Goal: Task Accomplishment & Management: Use online tool/utility

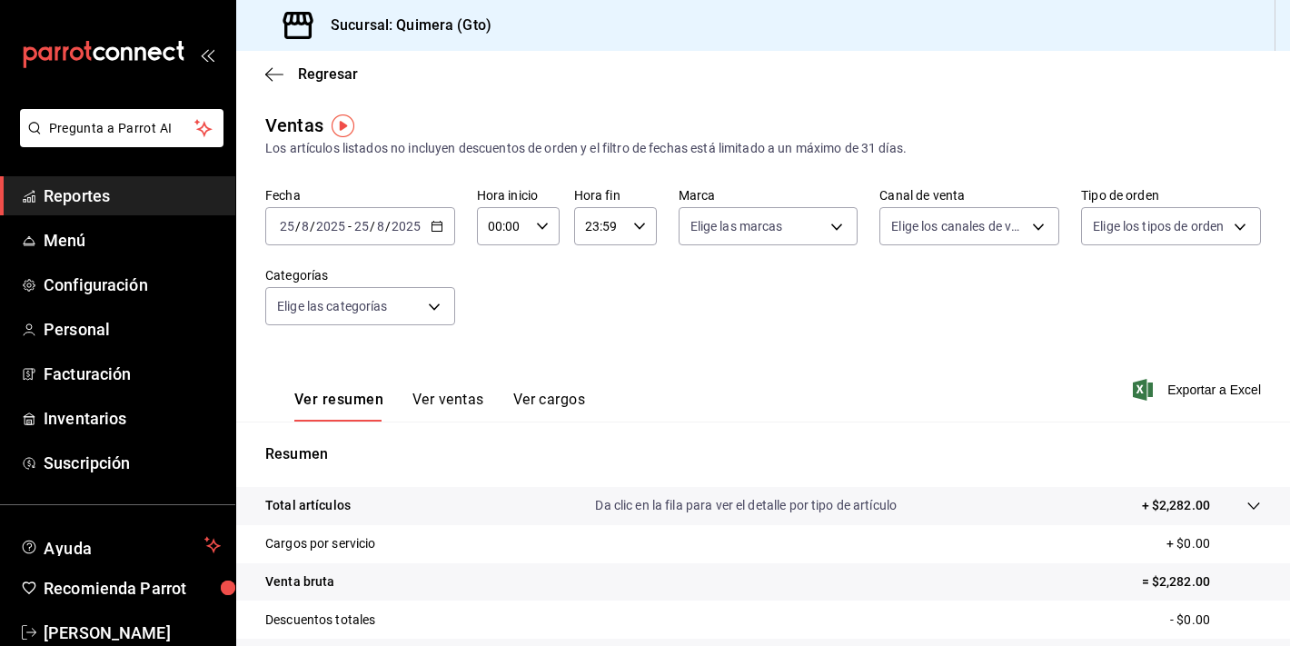
click at [142, 40] on div "mailbox folders" at bounding box center [117, 54] width 235 height 109
click at [142, 54] on icon "mailbox folders" at bounding box center [104, 54] width 164 height 27
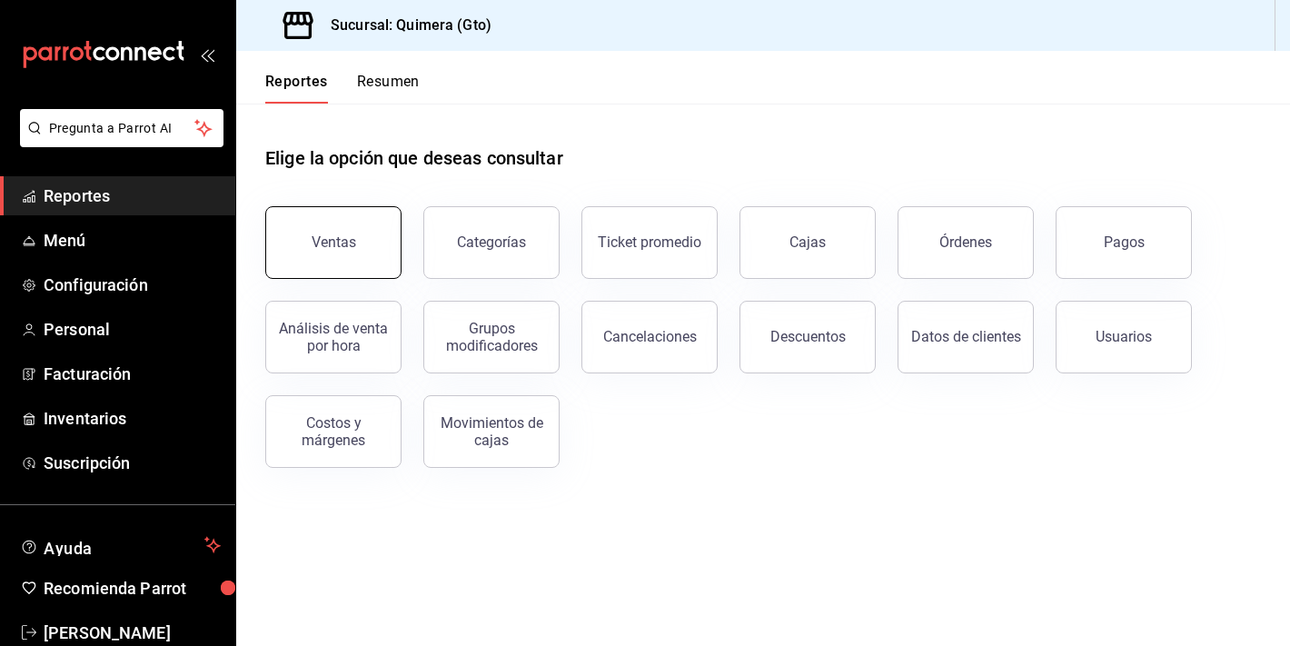
click at [383, 246] on button "Ventas" at bounding box center [333, 242] width 136 height 73
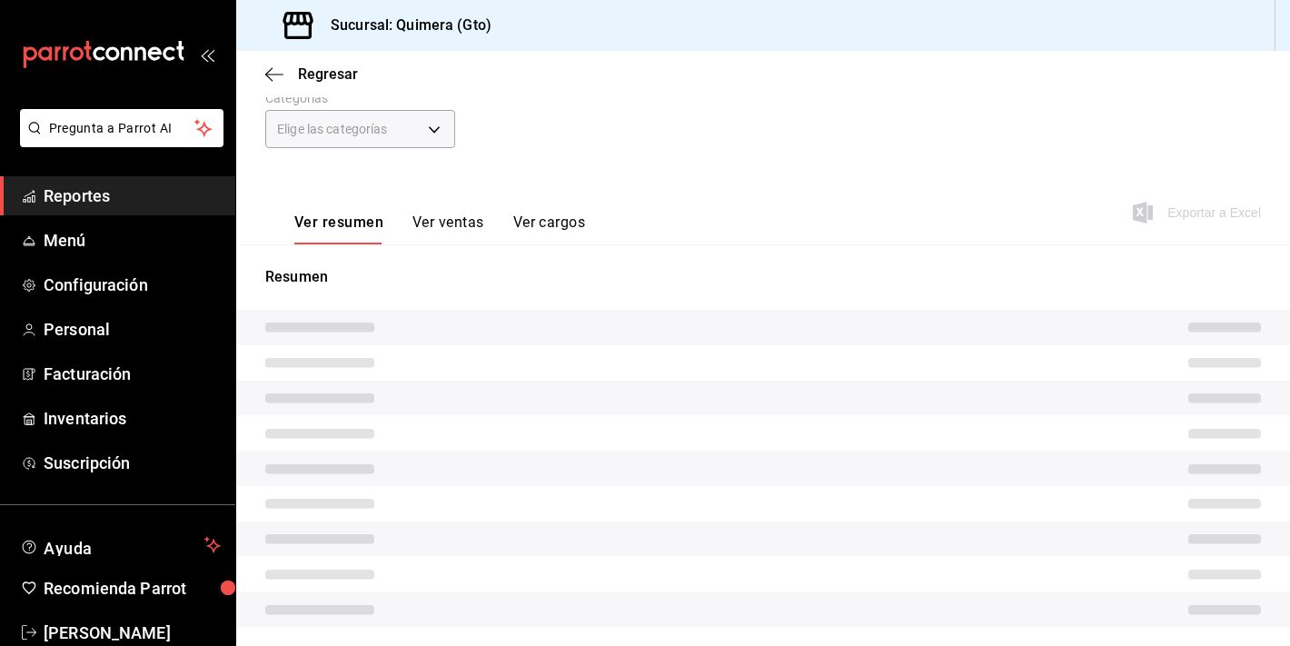
scroll to position [224, 0]
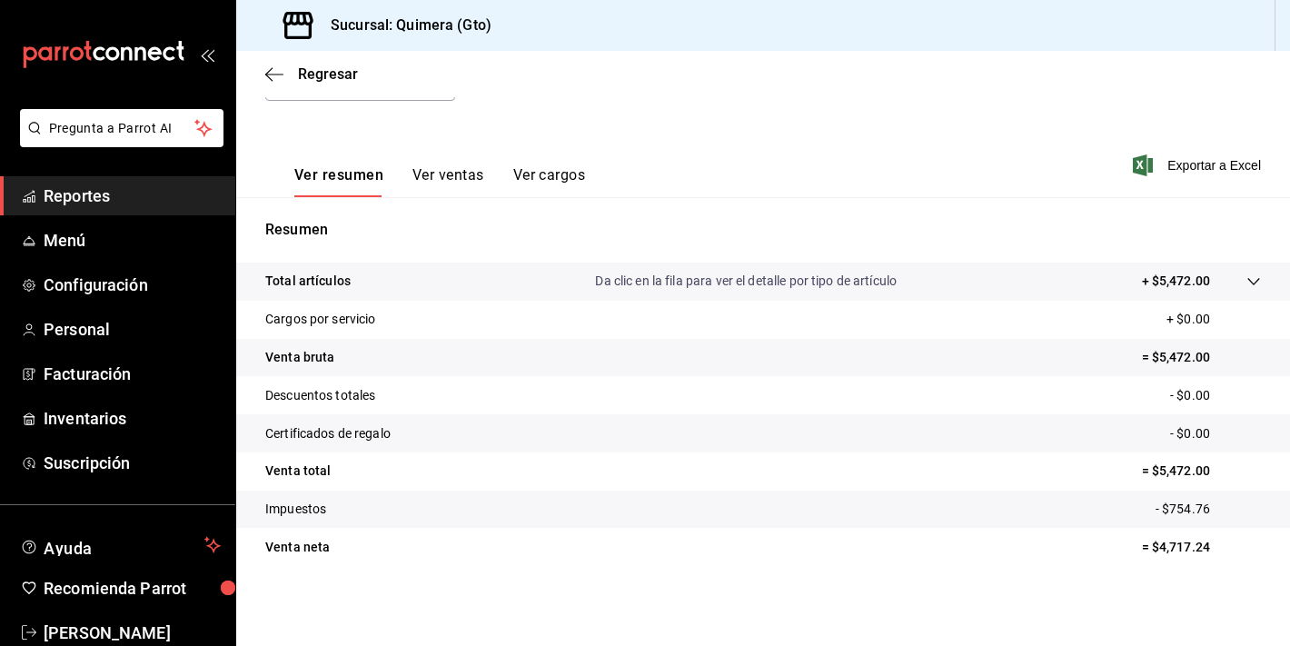
click at [441, 182] on button "Ver ventas" at bounding box center [448, 181] width 72 height 31
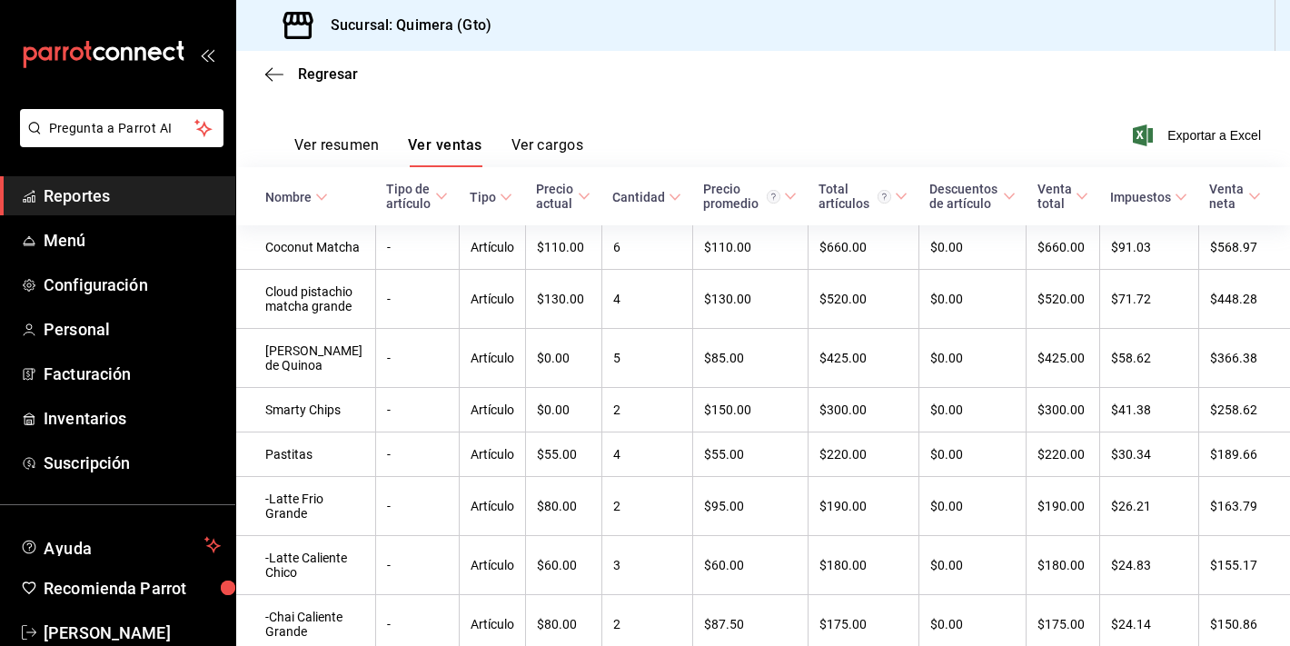
click at [314, 159] on button "Ver resumen" at bounding box center [336, 151] width 84 height 31
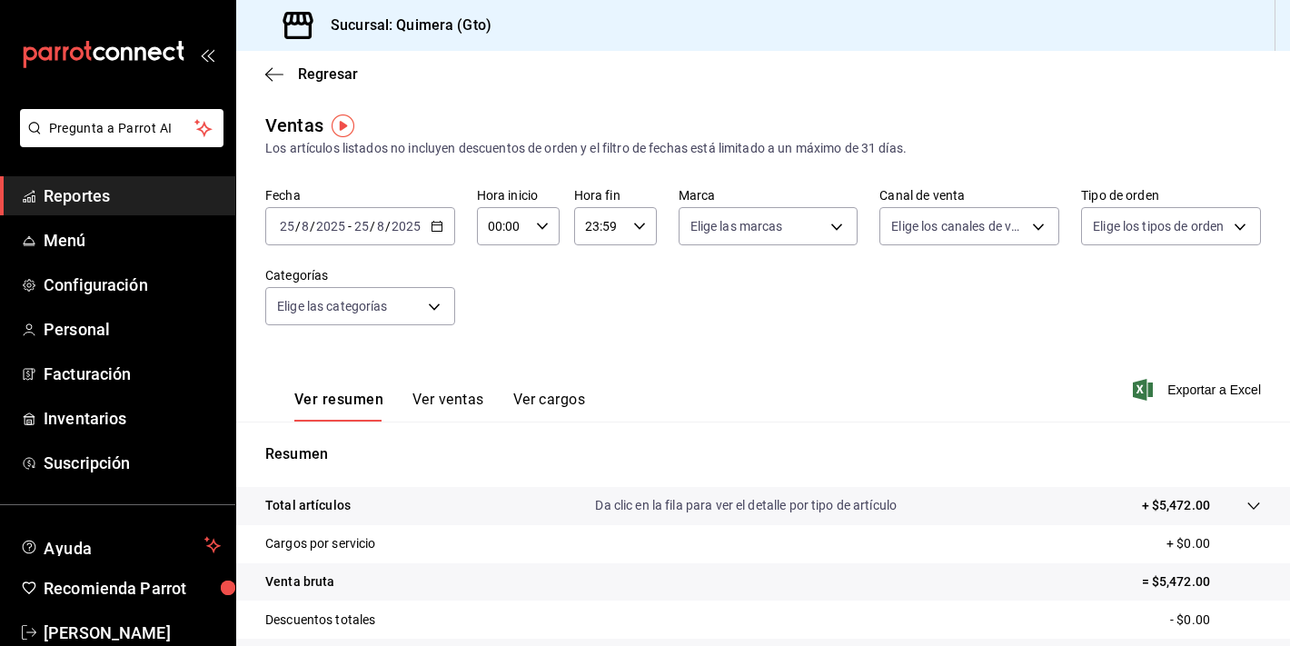
click at [1157, 206] on div "Elige los tipos de orden" at bounding box center [1171, 222] width 180 height 45
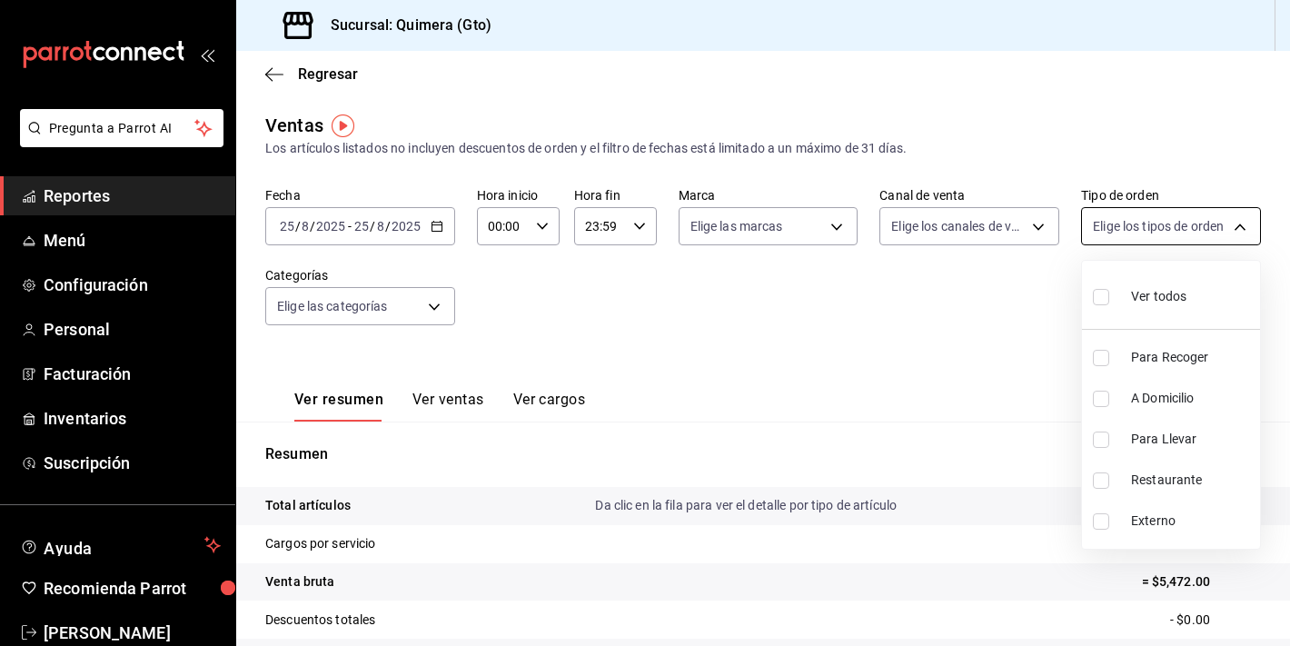
click at [1155, 231] on body "Pregunta a Parrot AI Reportes Menú Configuración Personal Facturación Inventari…" at bounding box center [645, 323] width 1290 height 646
click at [433, 303] on div at bounding box center [645, 323] width 1290 height 646
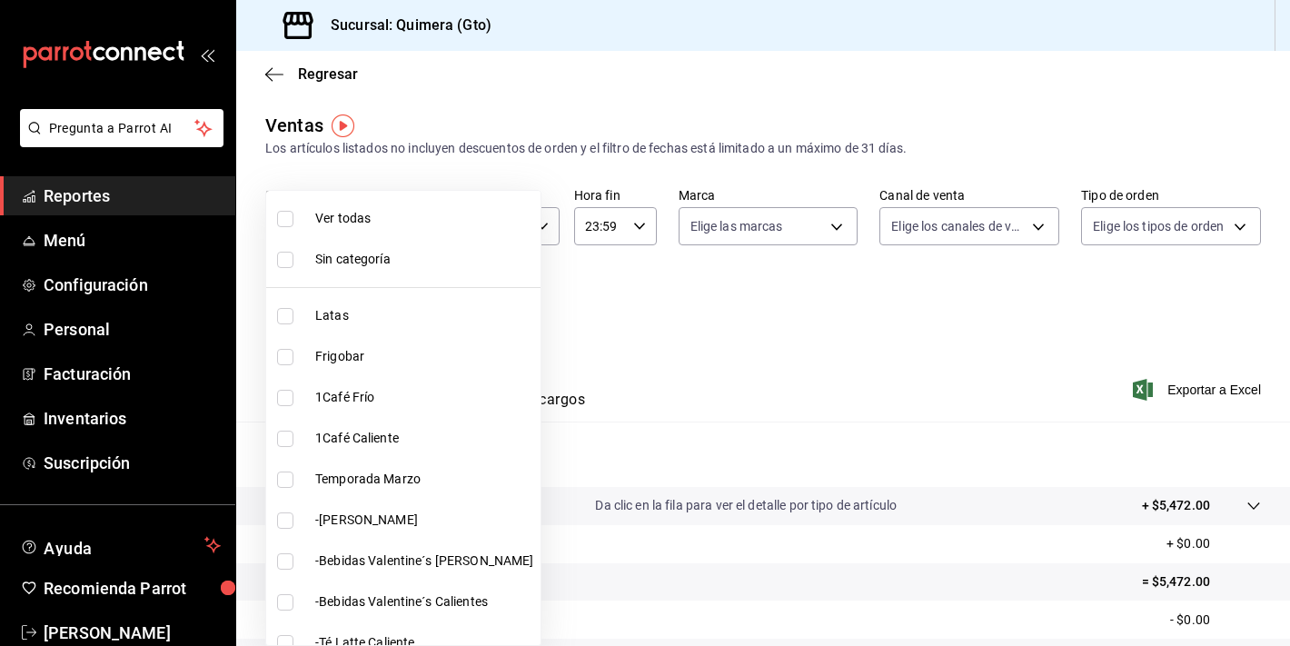
click at [413, 323] on body "Pregunta a Parrot AI Reportes Menú Configuración Personal Facturación Inventari…" at bounding box center [645, 323] width 1290 height 646
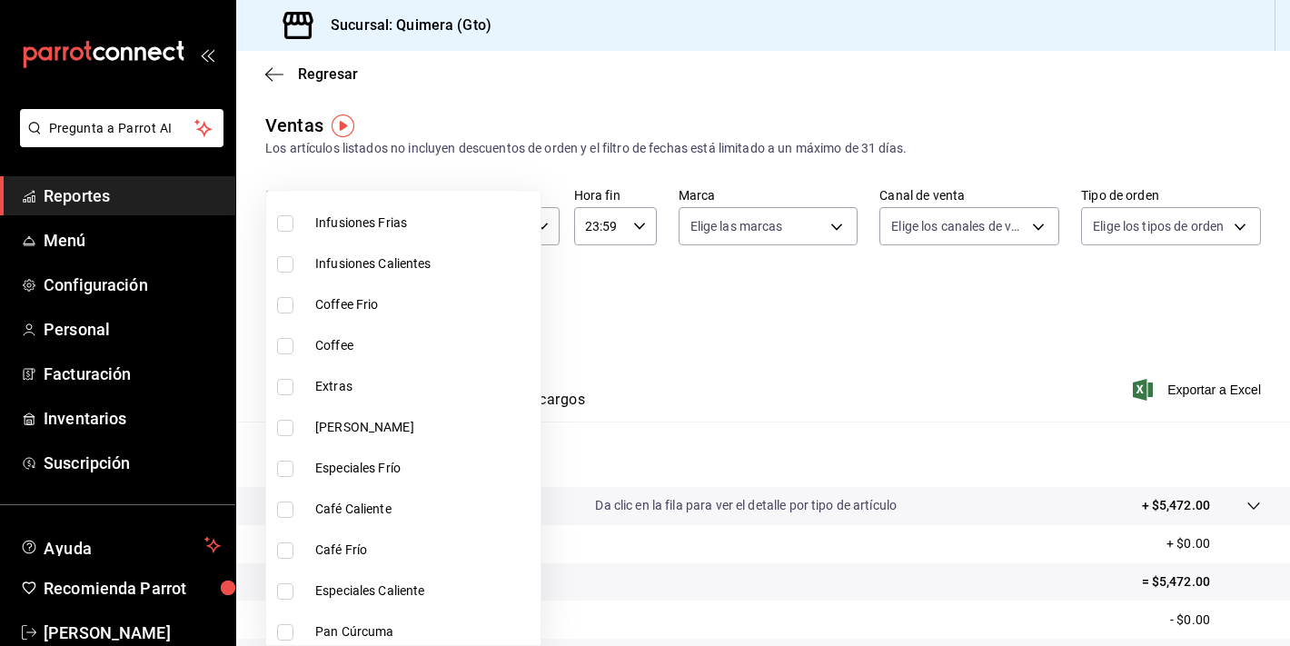
scroll to position [1081, 0]
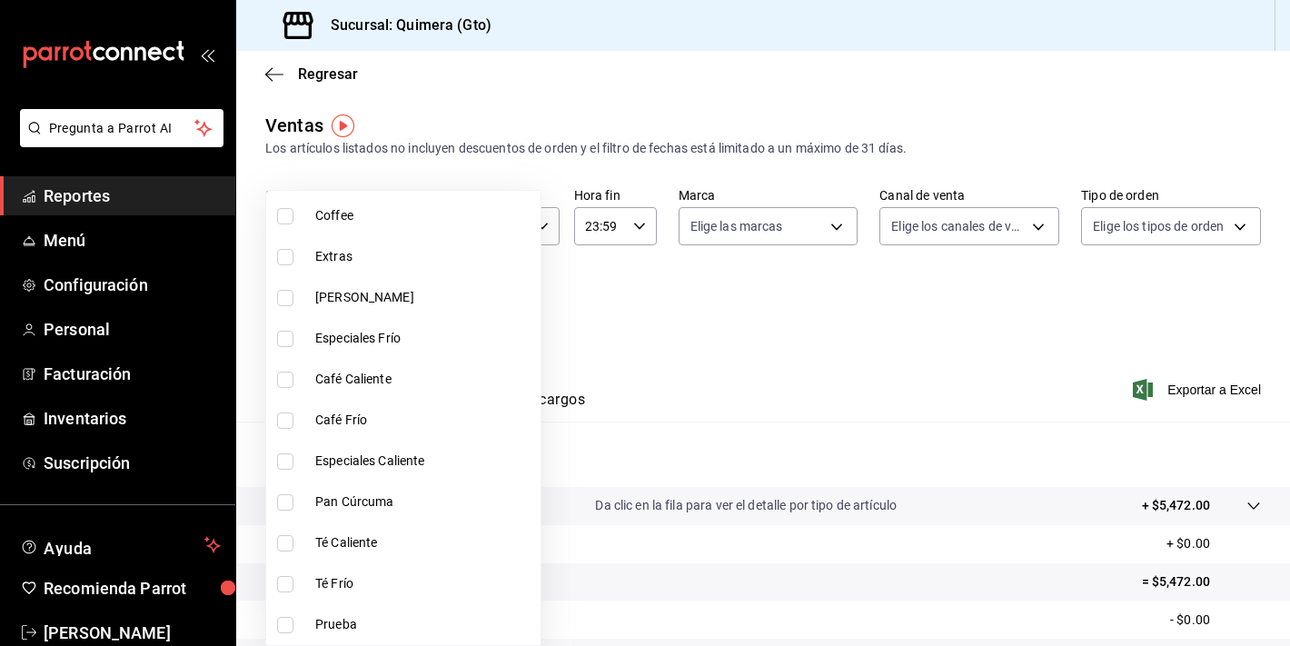
click at [546, 447] on div at bounding box center [645, 323] width 1290 height 646
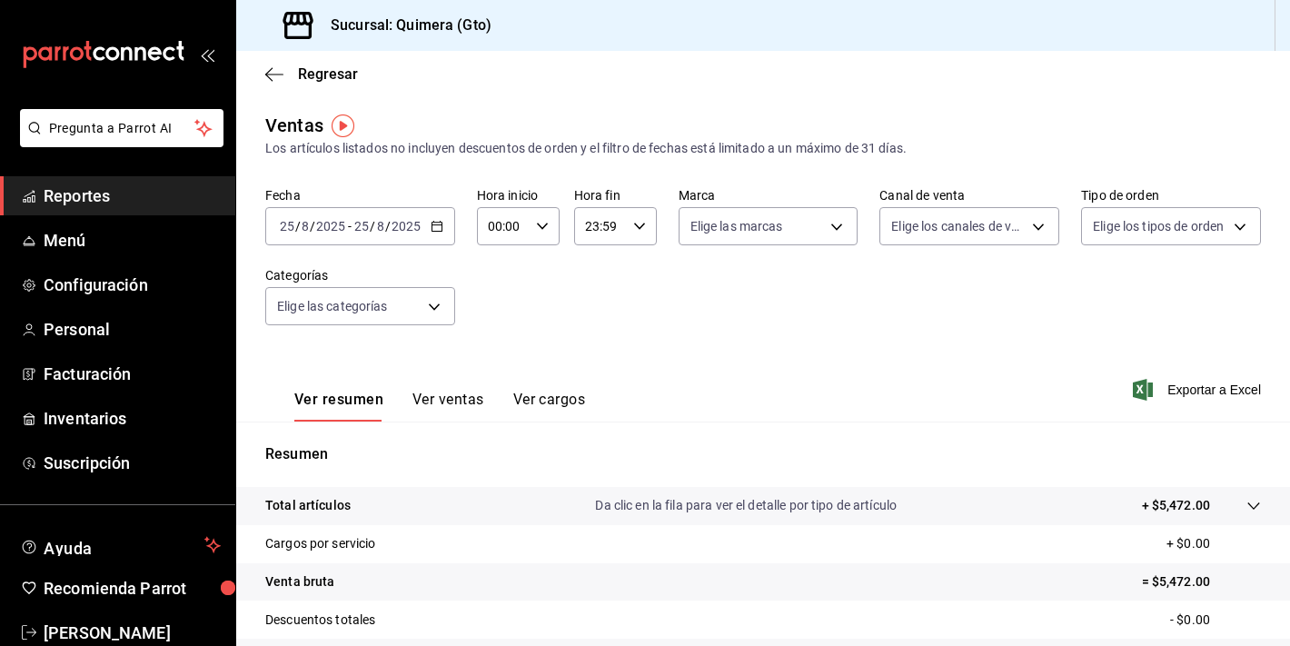
click at [344, 217] on div "[DATE] [DATE] - [DATE] [DATE]" at bounding box center [360, 226] width 190 height 38
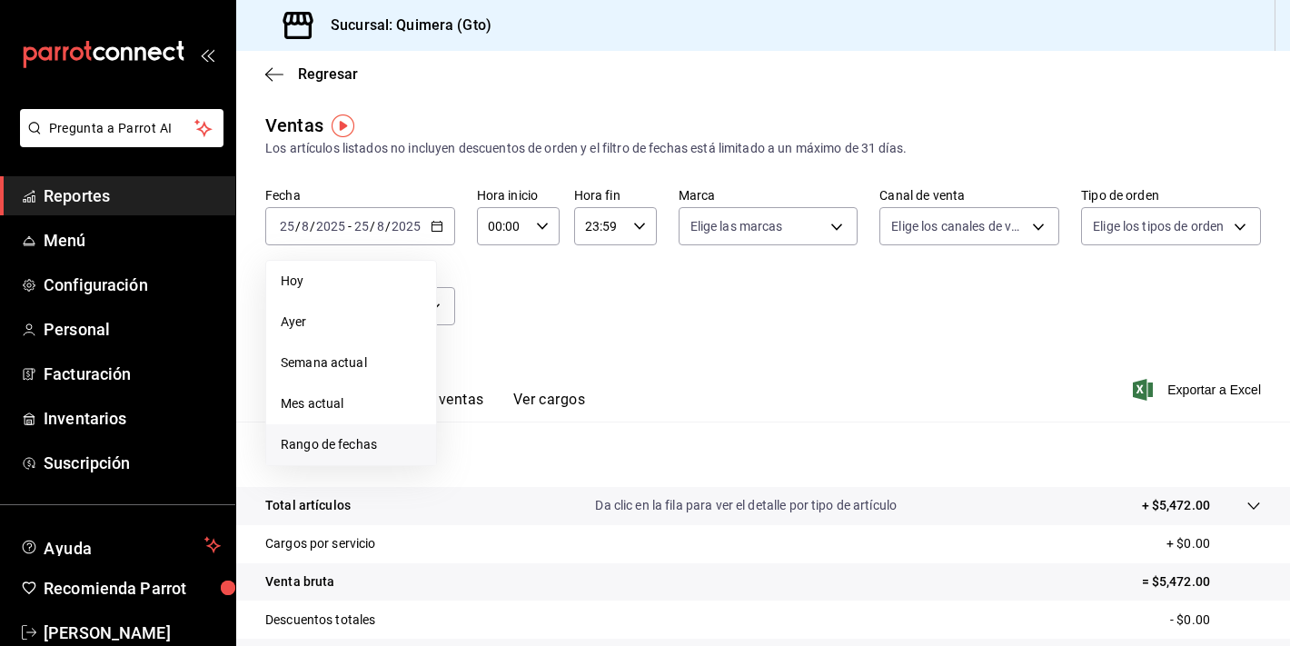
click at [359, 442] on span "Rango de fechas" at bounding box center [351, 444] width 141 height 19
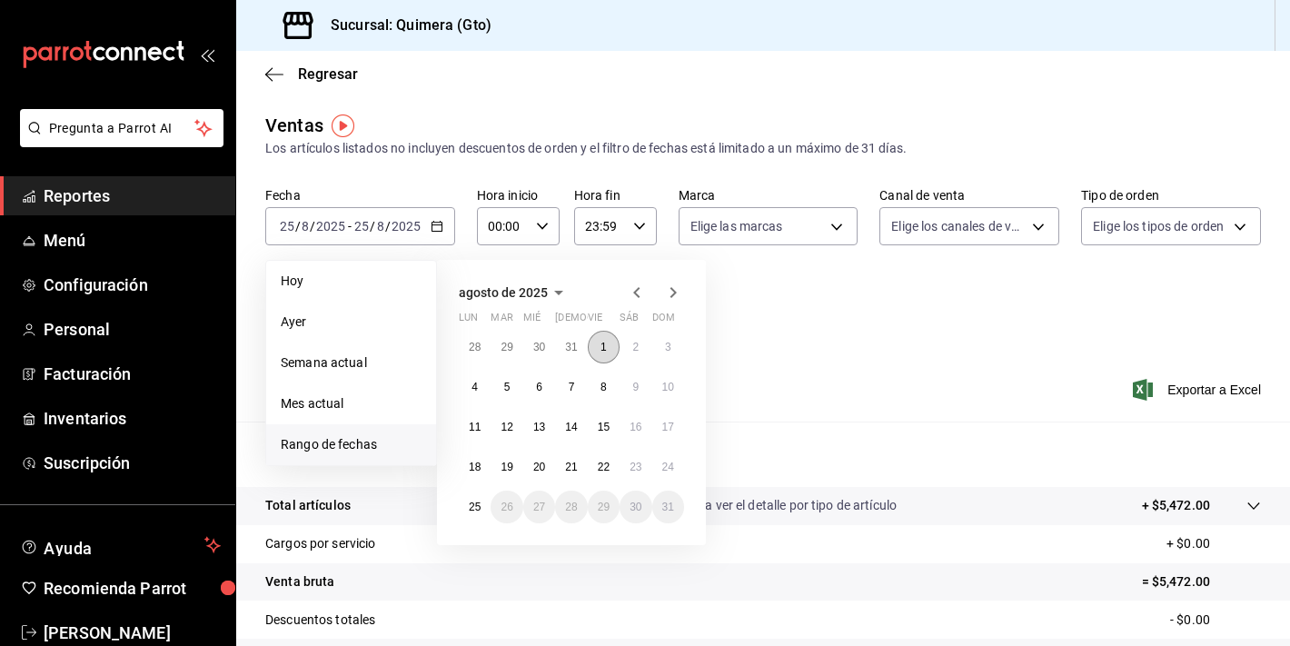
click at [604, 334] on button "1" at bounding box center [604, 347] width 32 height 33
click at [472, 506] on abbr "25" at bounding box center [475, 507] width 12 height 13
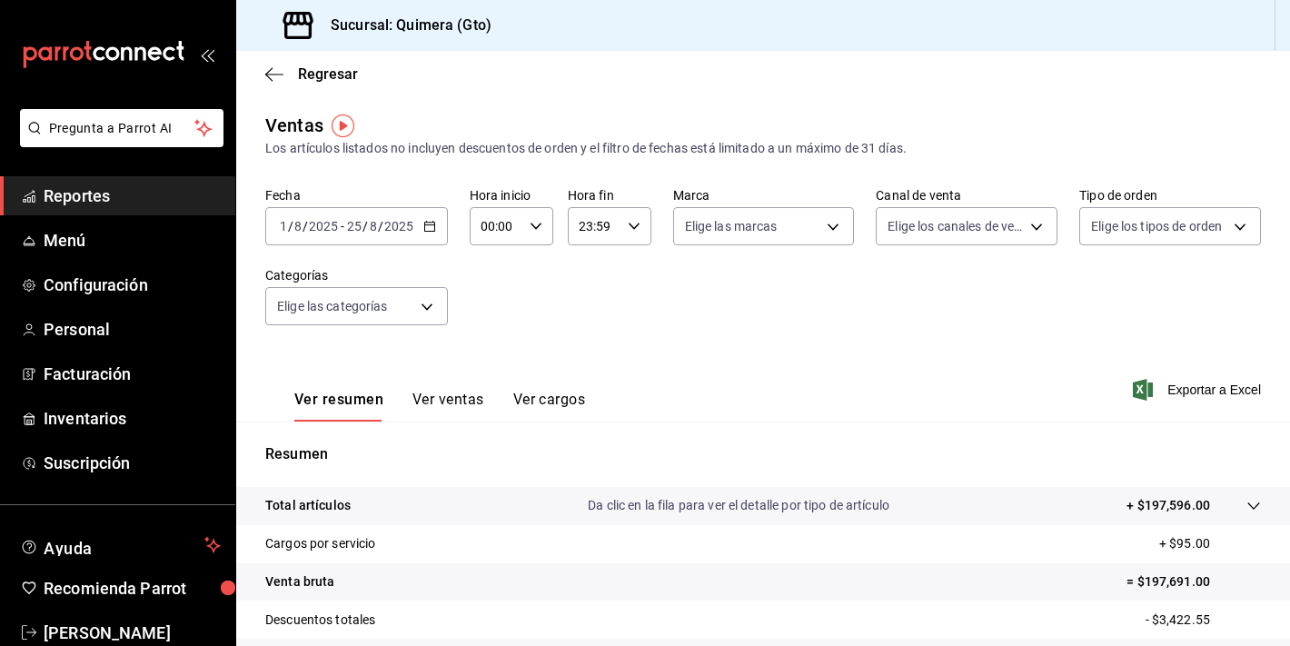
click at [440, 398] on button "Ver ventas" at bounding box center [448, 406] width 72 height 31
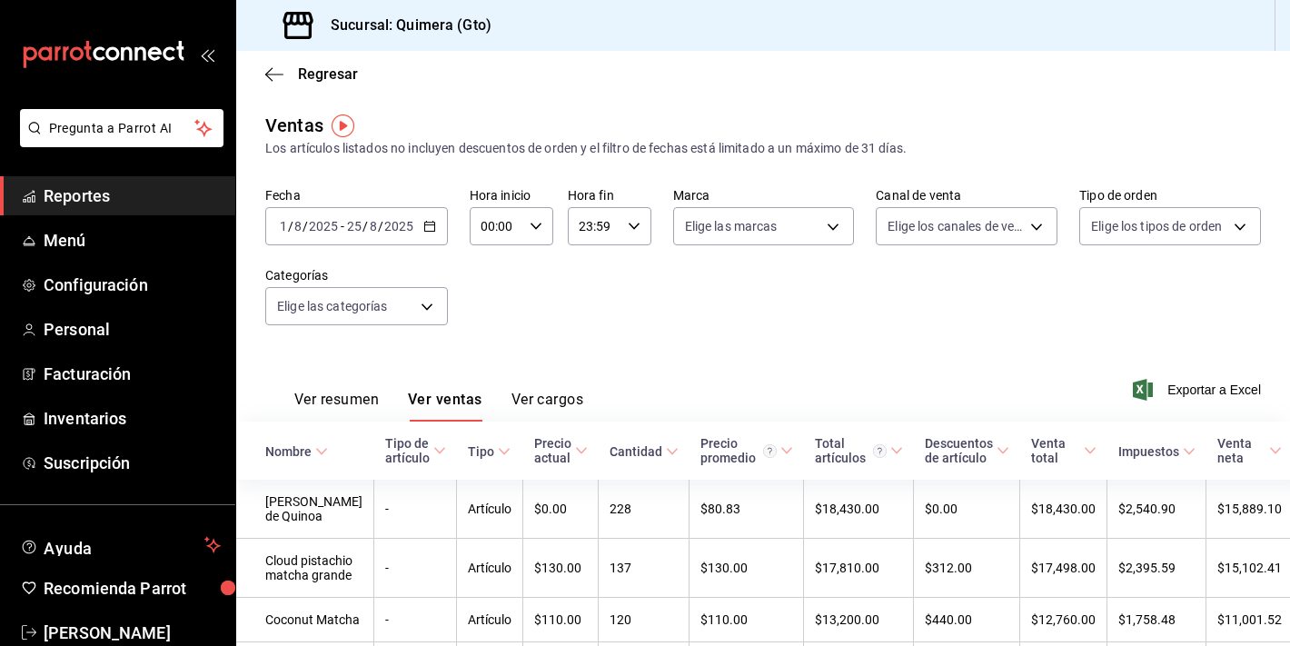
click at [128, 57] on icon "mailbox folders" at bounding box center [126, 54] width 11 height 14
